Goal: Transaction & Acquisition: Purchase product/service

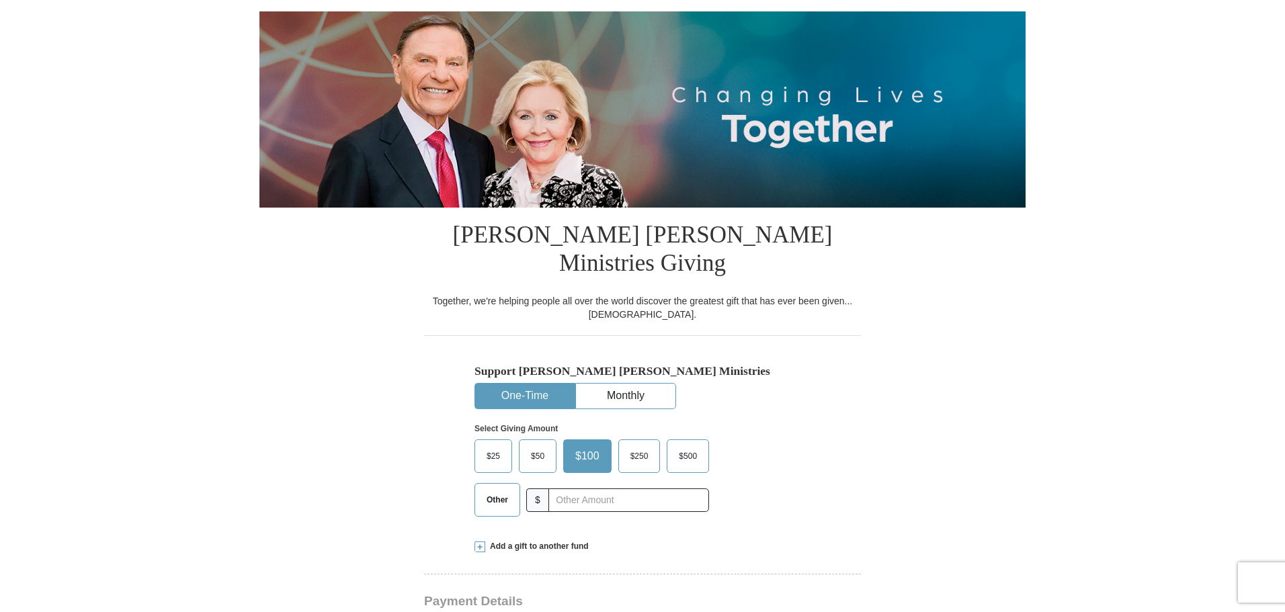
scroll to position [134, 0]
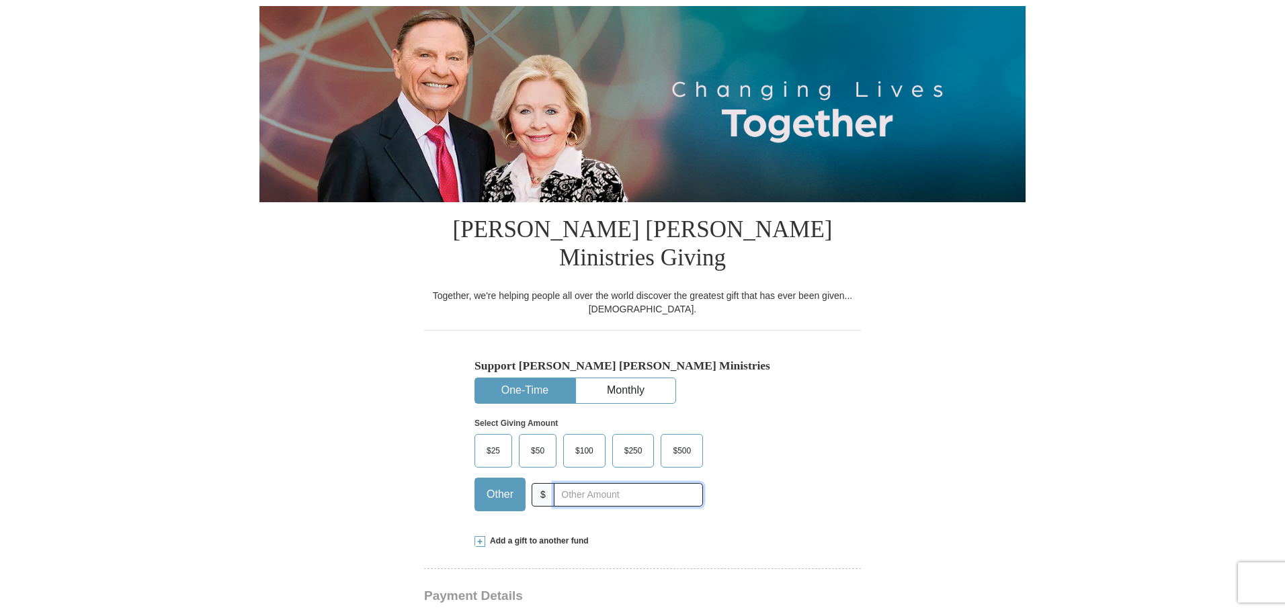
click at [584, 483] on input "text" at bounding box center [628, 495] width 149 height 24
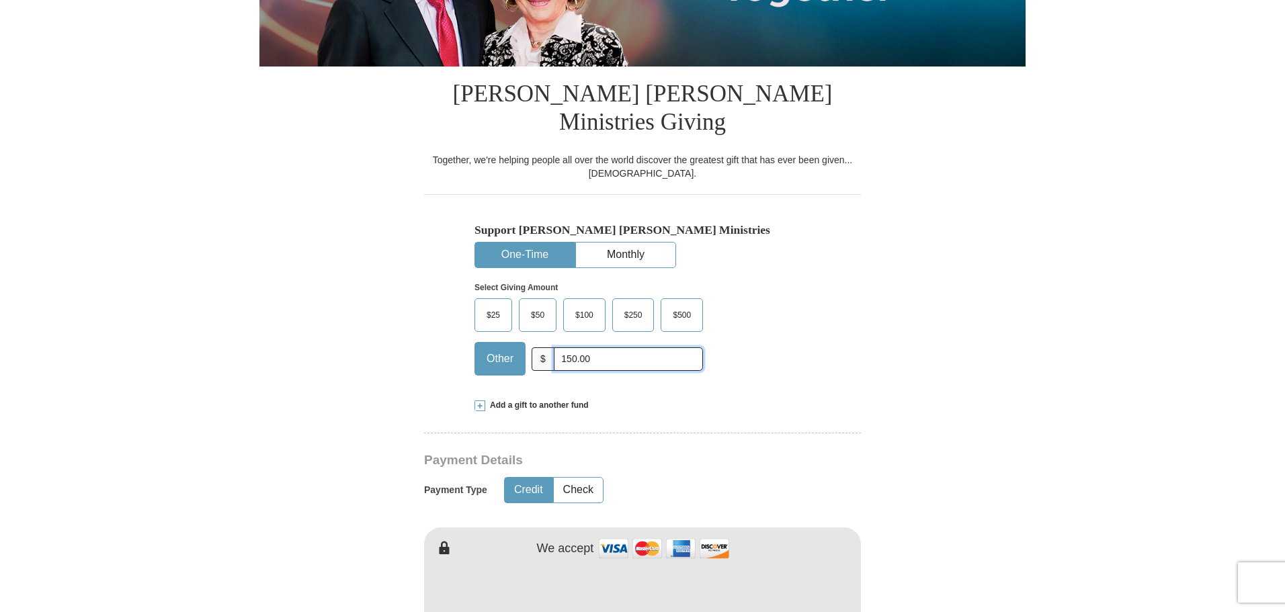
scroll to position [336, 0]
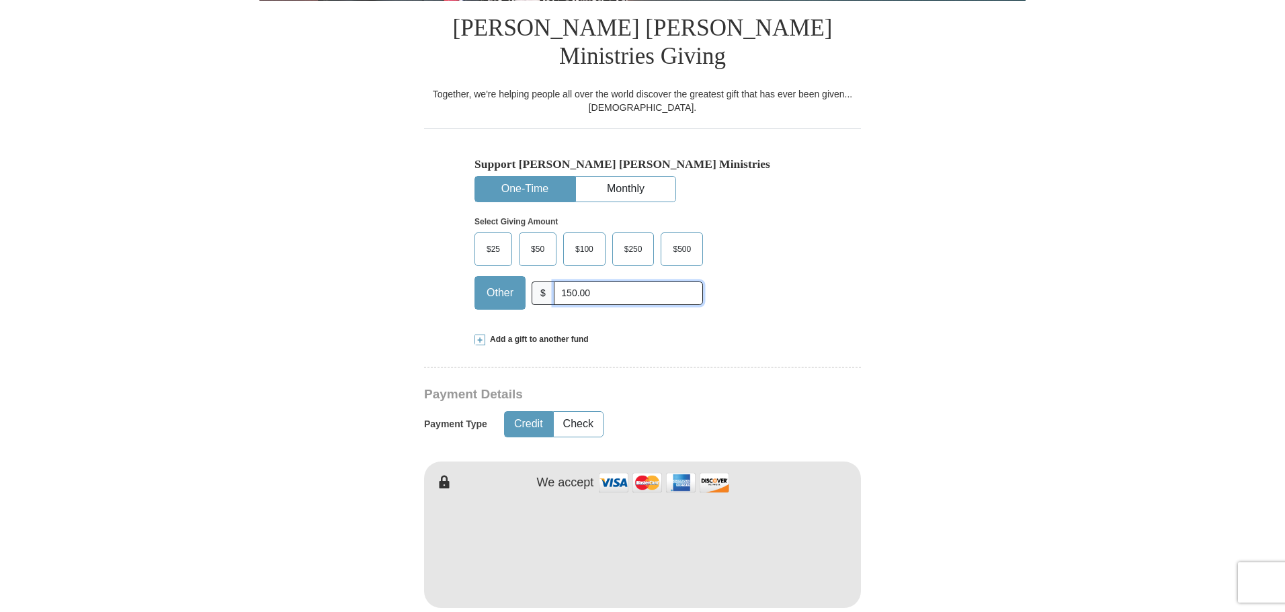
type input "150.00"
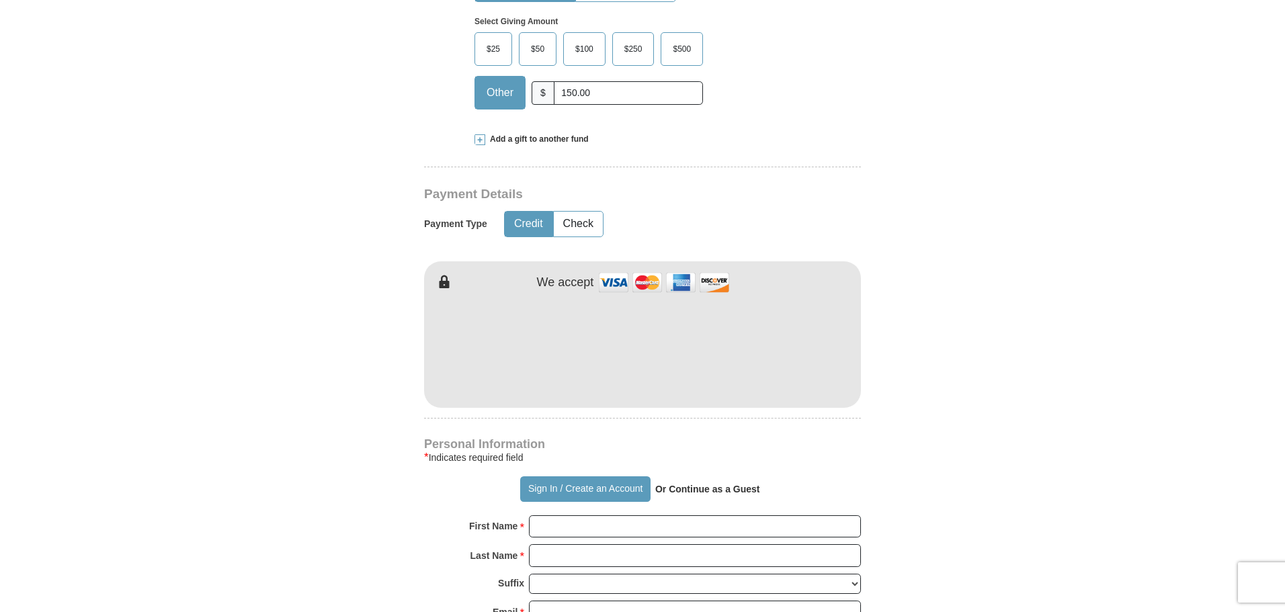
scroll to position [538, 0]
click at [688, 483] on strong "Or Continue as a Guest" at bounding box center [707, 488] width 105 height 11
drag, startPoint x: 671, startPoint y: 460, endPoint x: 782, endPoint y: 466, distance: 111.7
click at [769, 475] on div "Sign In / Create an Account Or Continue as a Guest" at bounding box center [642, 488] width 437 height 26
click at [728, 483] on strong "Or Continue as a Guest" at bounding box center [707, 488] width 105 height 11
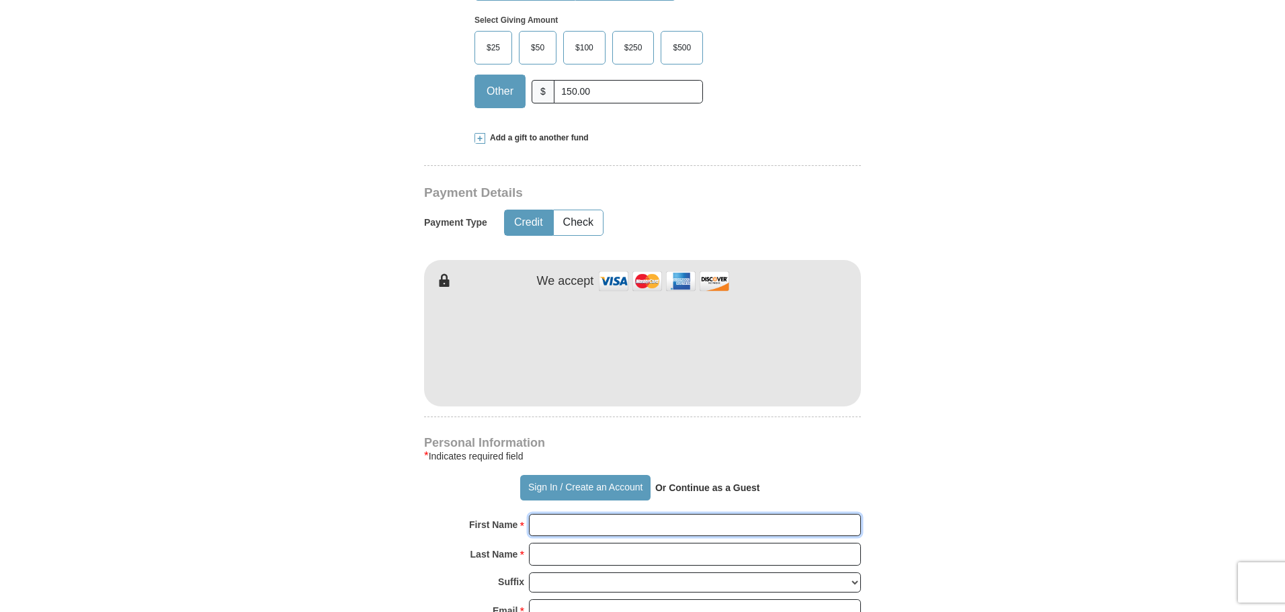
click at [605, 514] on input "First Name *" at bounding box center [695, 525] width 332 height 23
type input "[PERSON_NAME]"
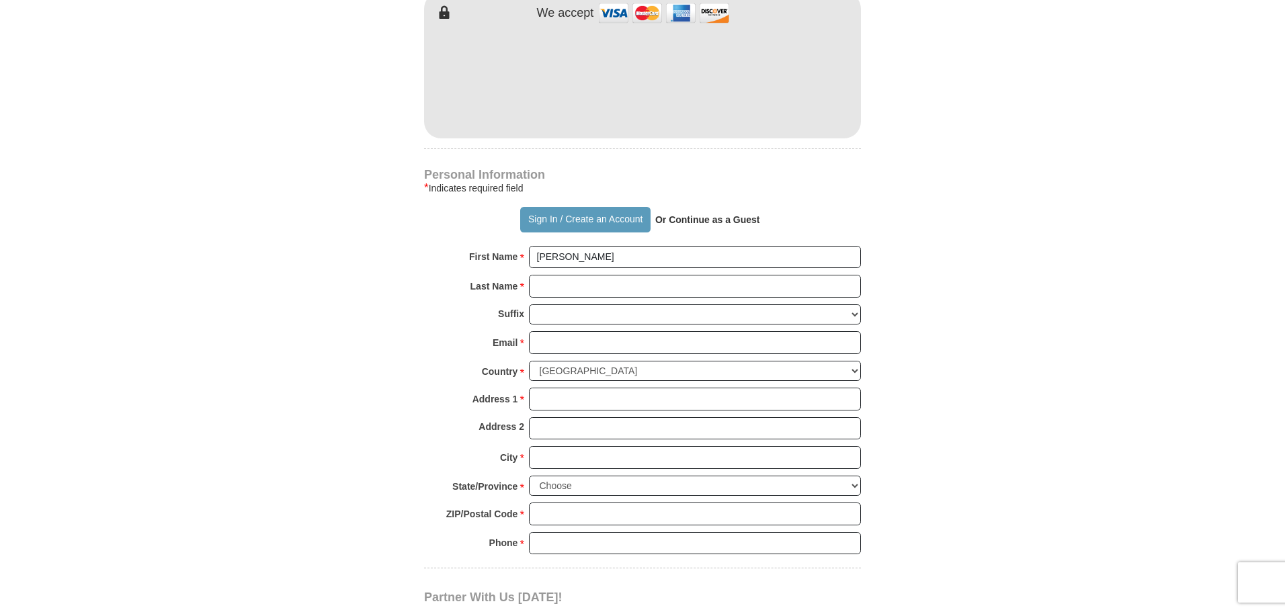
scroll to position [807, 0]
drag, startPoint x: 557, startPoint y: 257, endPoint x: 809, endPoint y: 311, distance: 257.1
click at [559, 274] on input "Last Name *" at bounding box center [695, 285] width 332 height 23
type input "Marshall"
click at [570, 331] on input "Email *" at bounding box center [695, 342] width 332 height 23
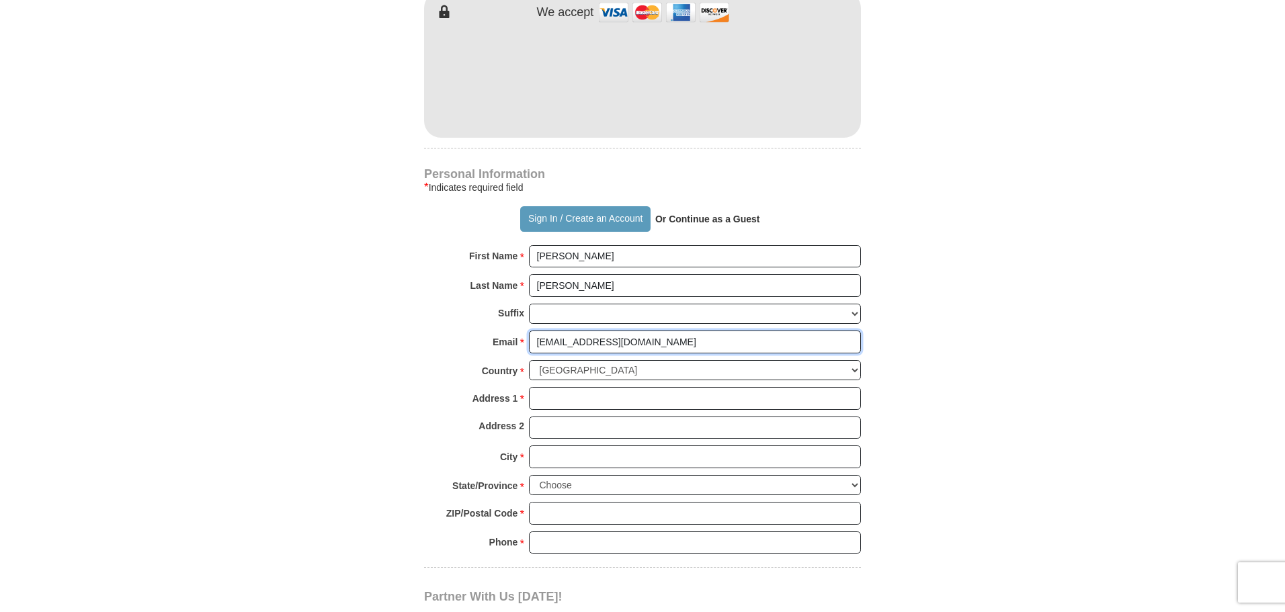
type input "kowgirwl@yahoo.com"
click at [547, 387] on input "Address 1 *" at bounding box center [695, 398] width 332 height 23
type input "19274 Road 17"
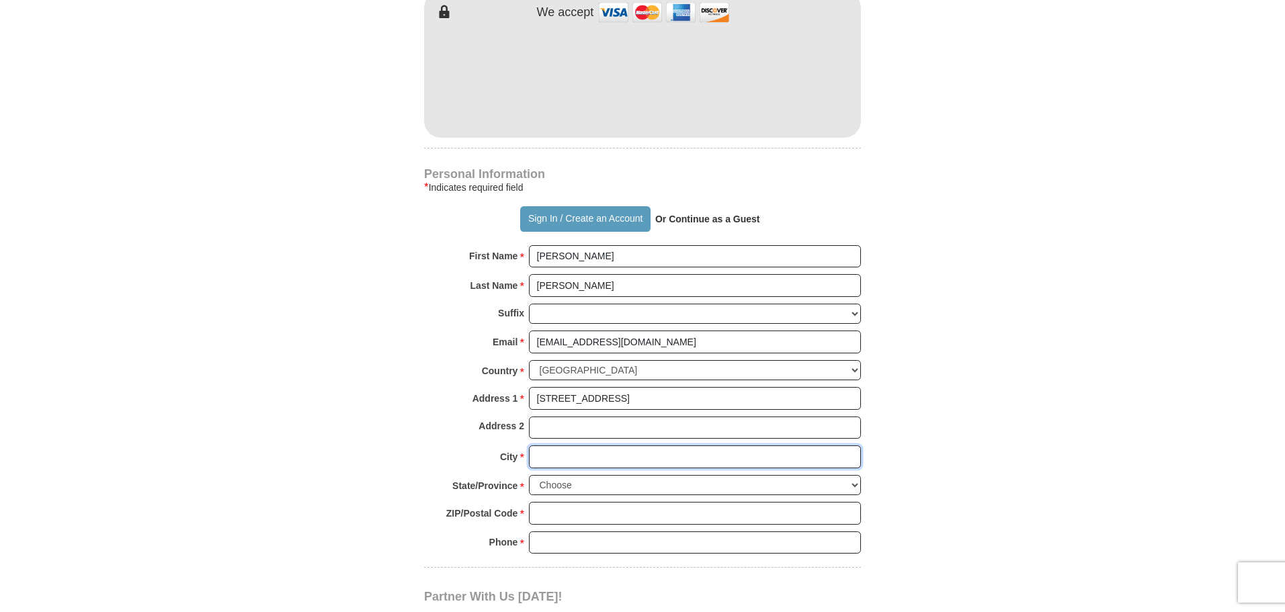
click at [583, 446] on input "City *" at bounding box center [695, 457] width 332 height 23
type input "Madera"
click at [586, 475] on select "Choose Alabama Alaska American Samoa Arizona Arkansas Armed Forces Americas Arm…" at bounding box center [695, 485] width 332 height 21
select select "CA"
click at [529, 475] on select "Choose Alabama Alaska American Samoa Arizona Arkansas Armed Forces Americas Arm…" at bounding box center [695, 485] width 332 height 21
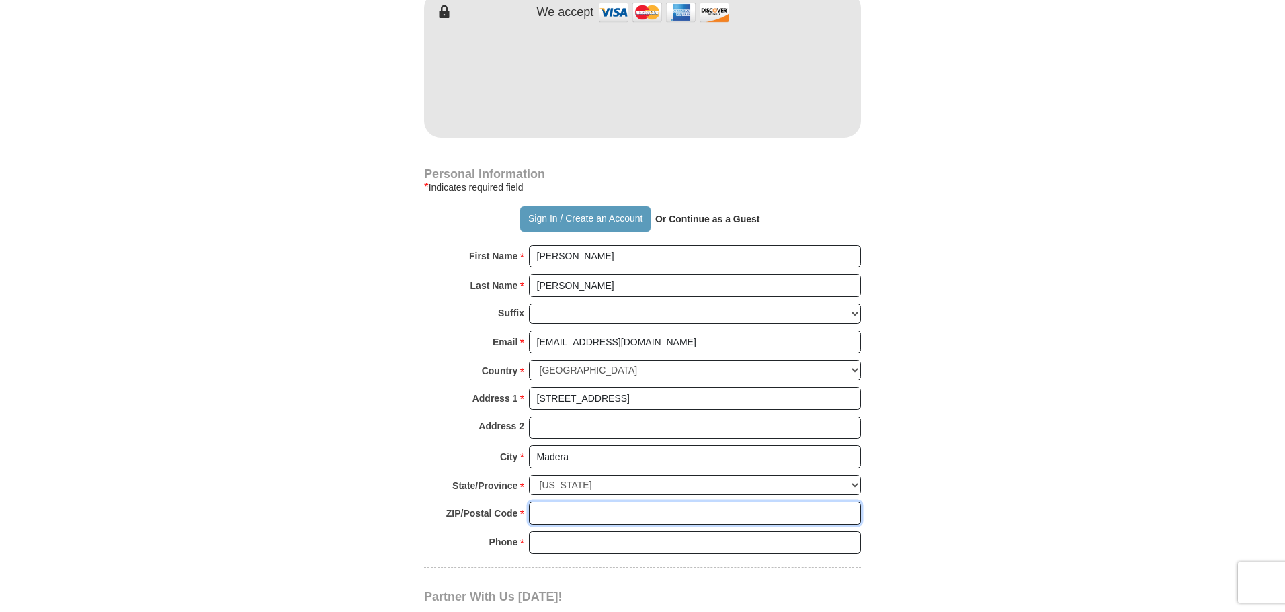
click at [579, 502] on input "ZIP/Postal Code *" at bounding box center [695, 513] width 332 height 23
type input "93637"
click at [661, 532] on input "Phone * *" at bounding box center [695, 543] width 332 height 23
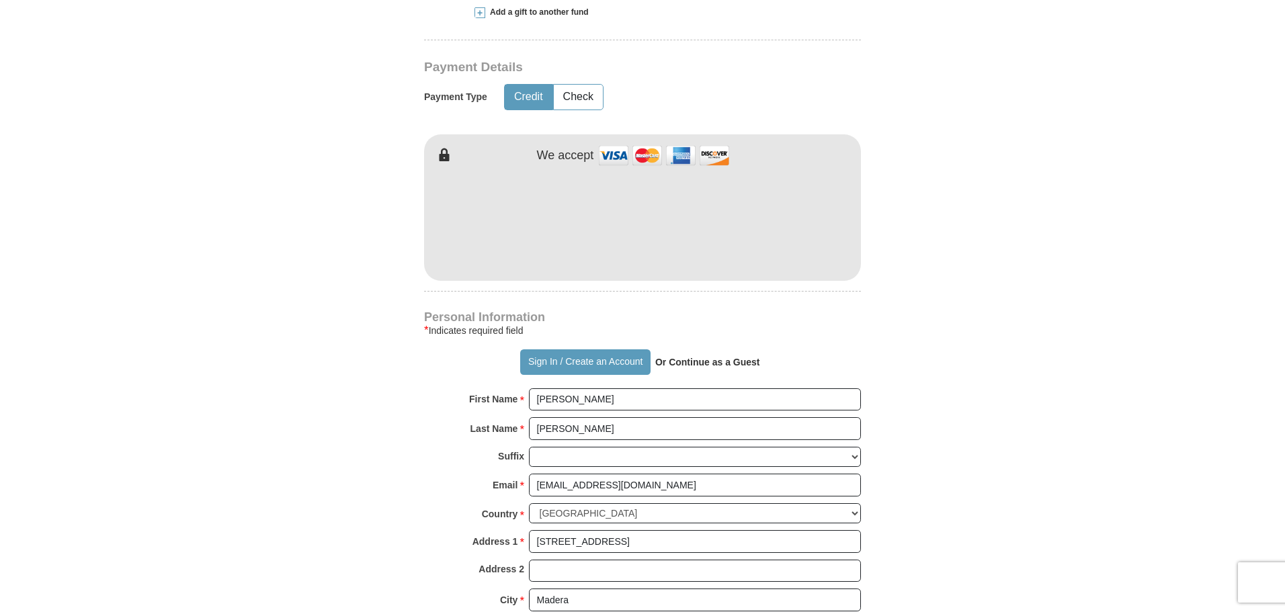
scroll to position [538, 0]
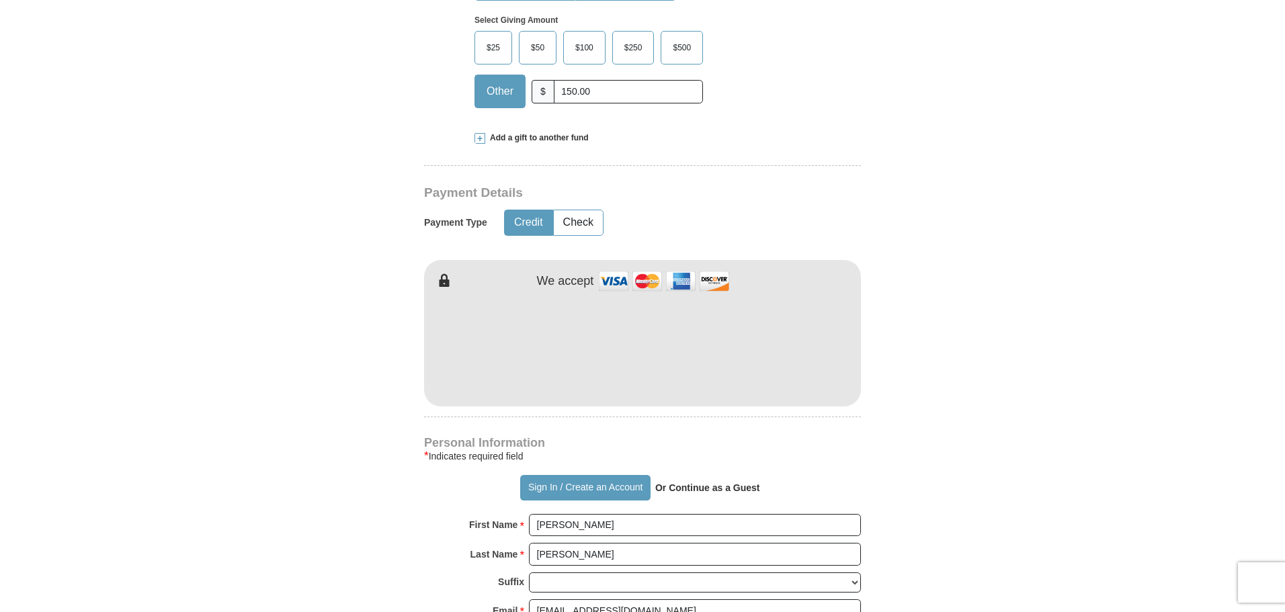
type input "5593953132"
click at [493, 81] on span "Other" at bounding box center [500, 91] width 40 height 20
click at [0, 0] on input "Other" at bounding box center [0, 0] width 0 height 0
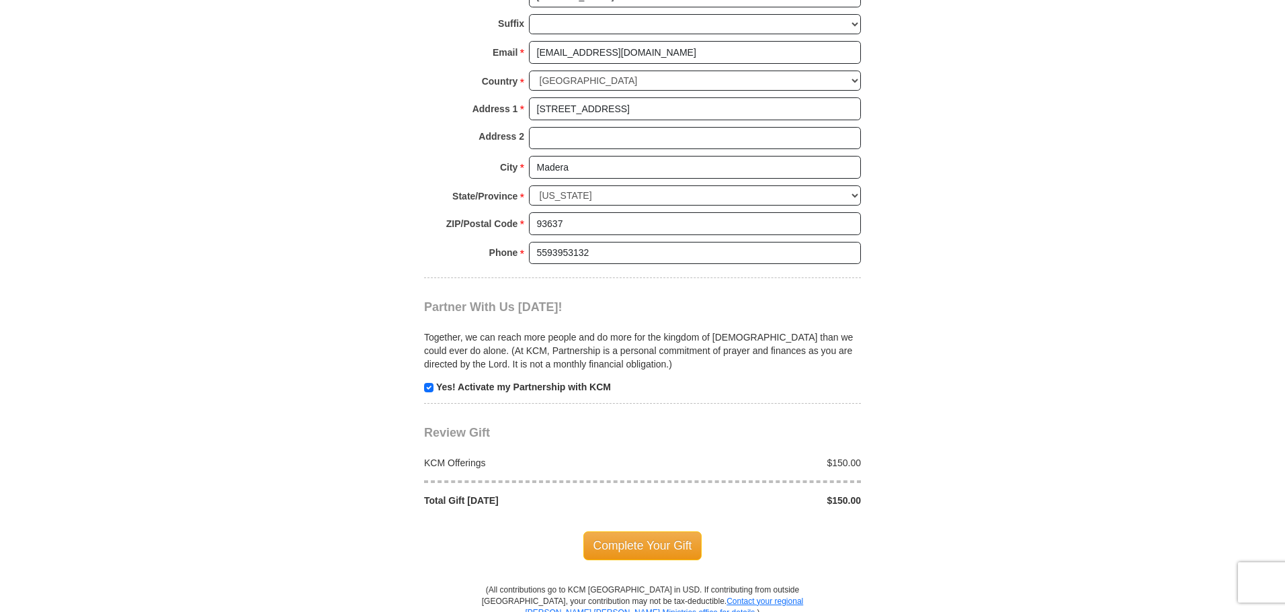
scroll to position [1143, 0]
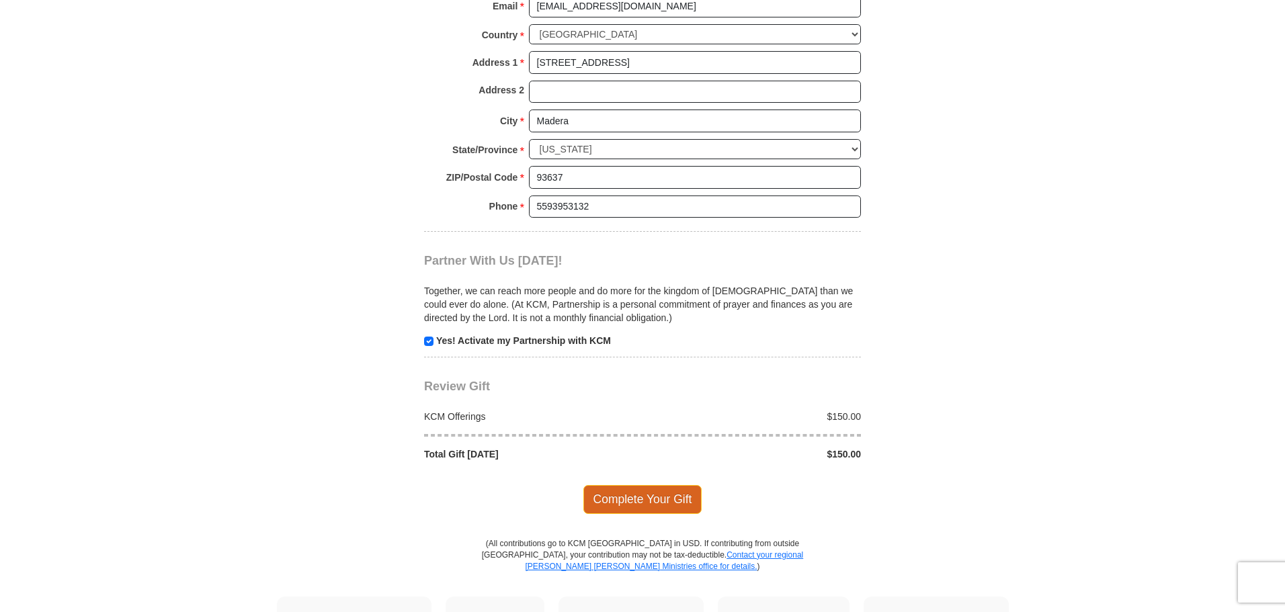
click at [668, 485] on span "Complete Your Gift" at bounding box center [642, 499] width 119 height 28
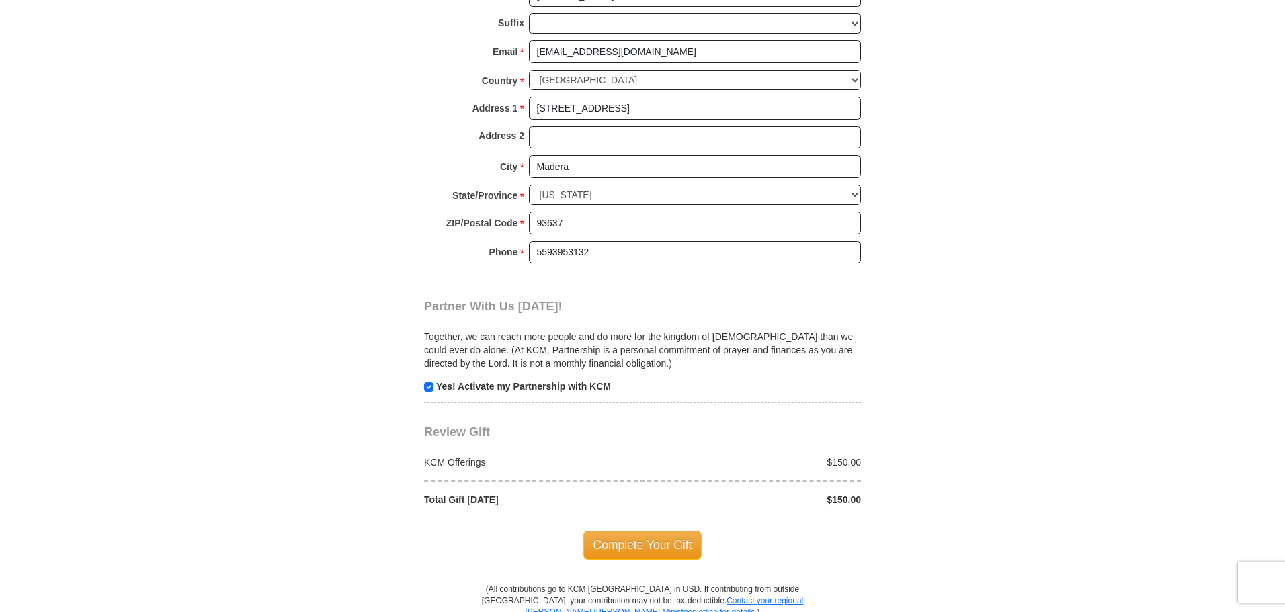
scroll to position [1220, 0]
click at [649, 529] on span "Complete Your Gift" at bounding box center [642, 543] width 119 height 28
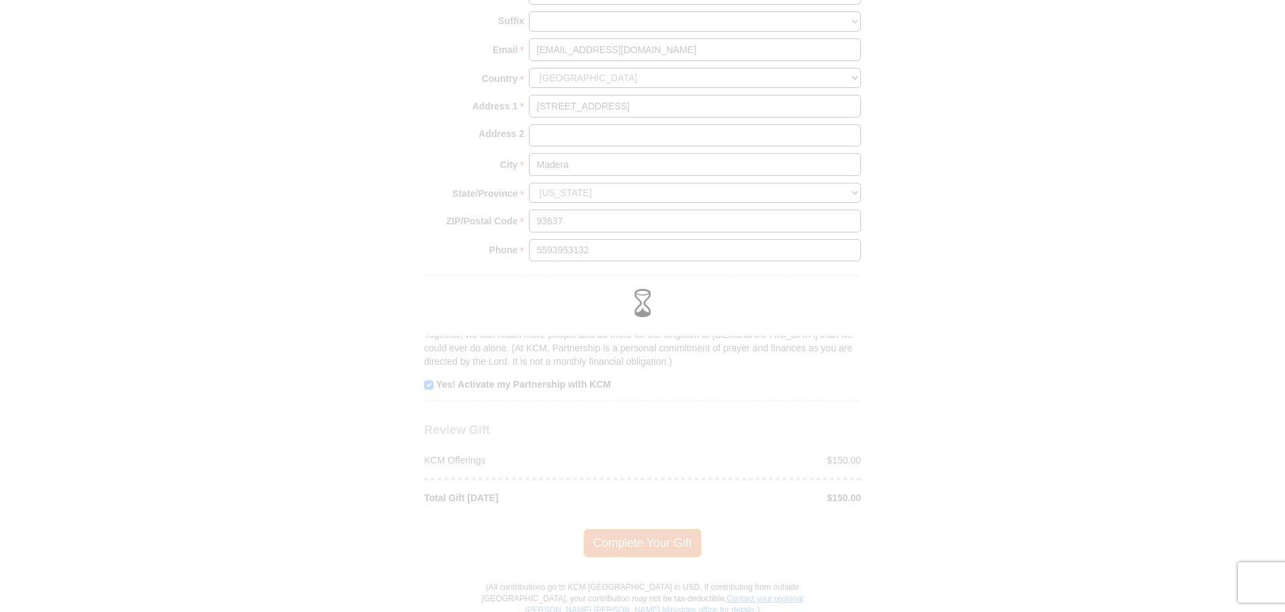
scroll to position [1099, 0]
